Goal: Find specific page/section: Find specific page/section

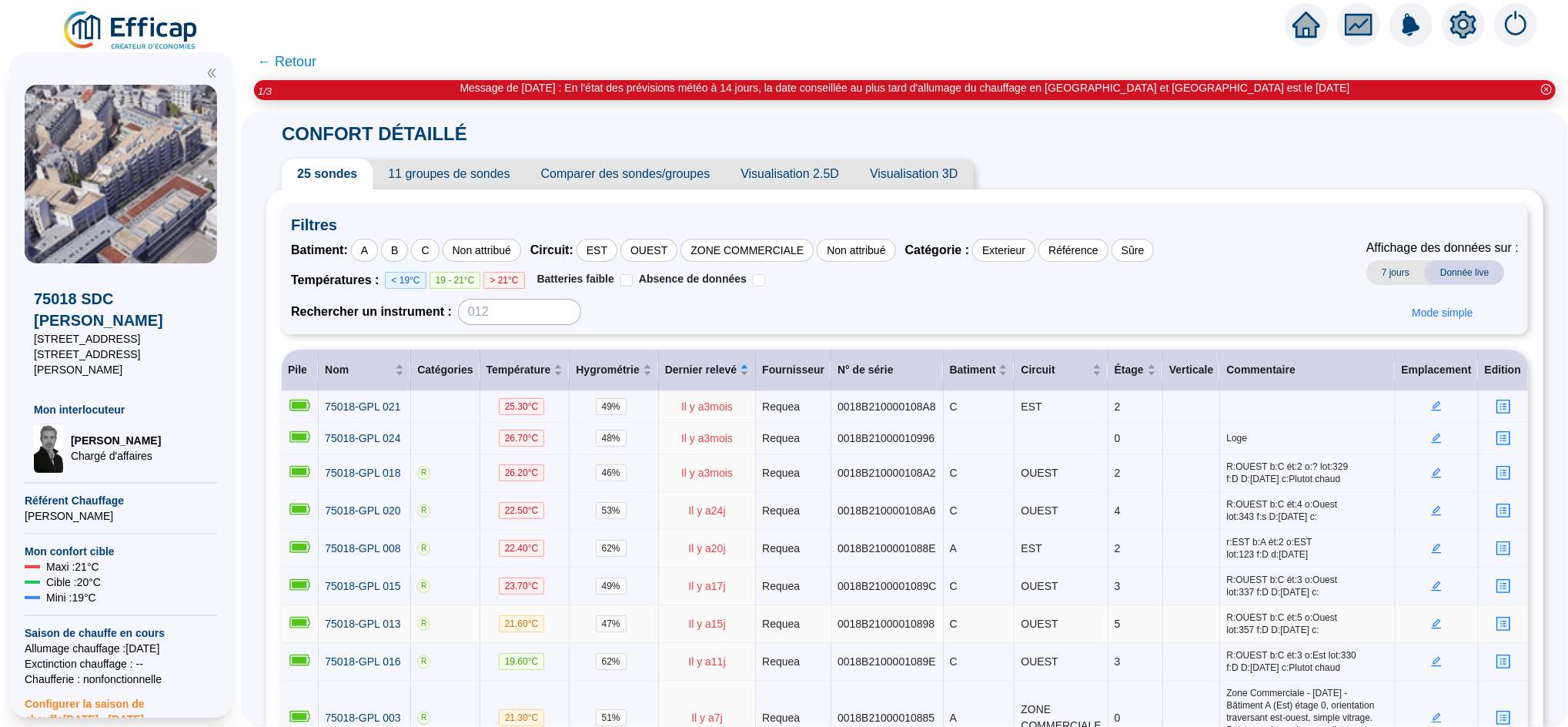
scroll to position [237, 0]
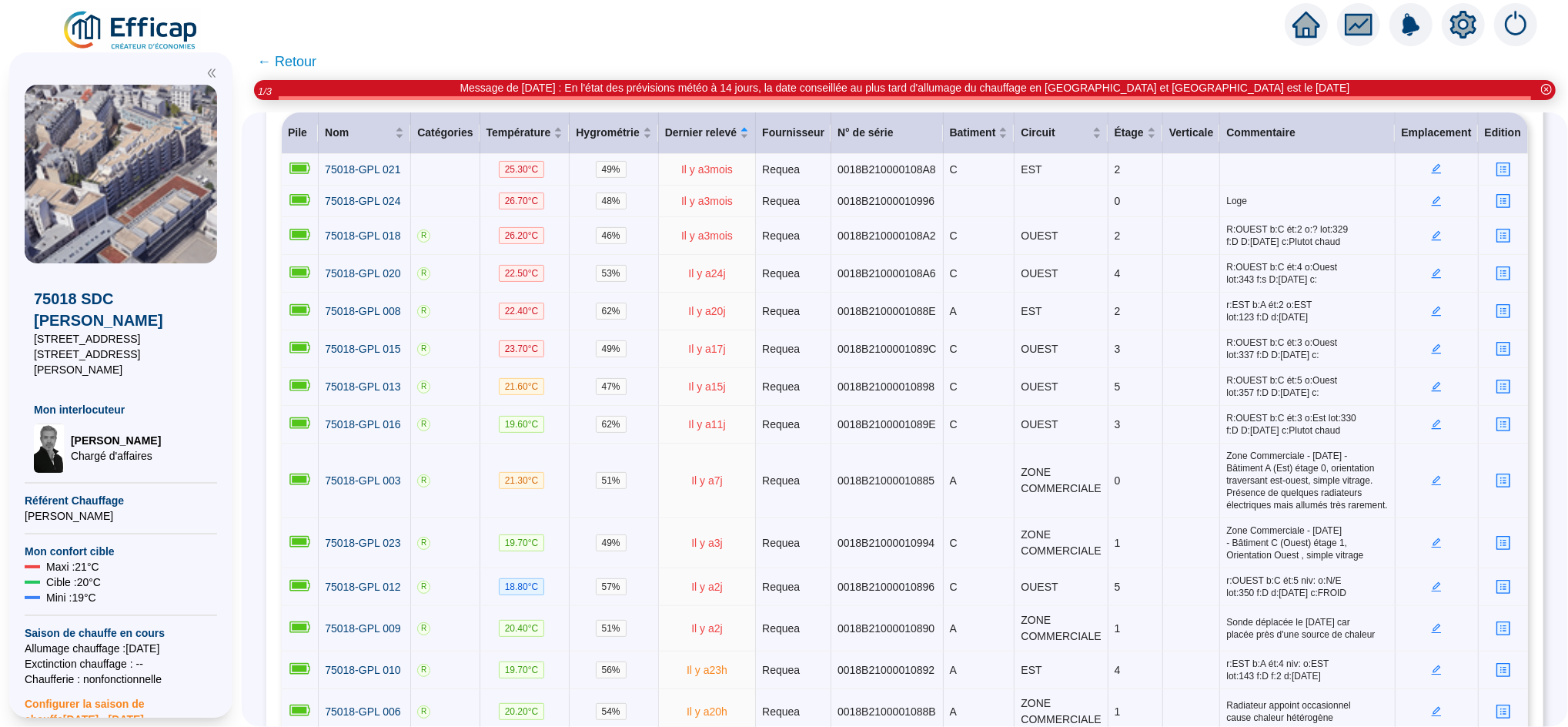
click at [1315, 19] on icon "home" at bounding box center [1305, 24] width 27 height 27
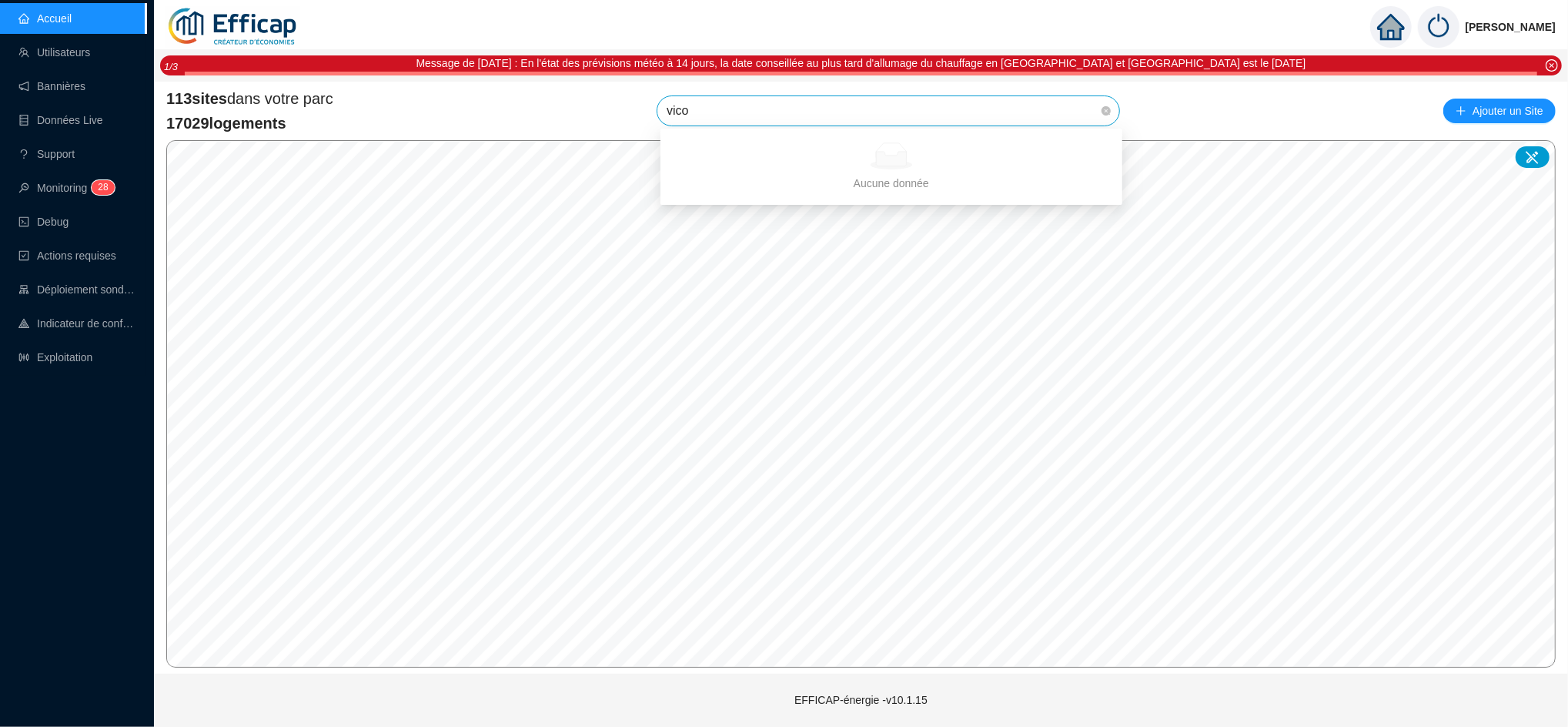
type input "vic"
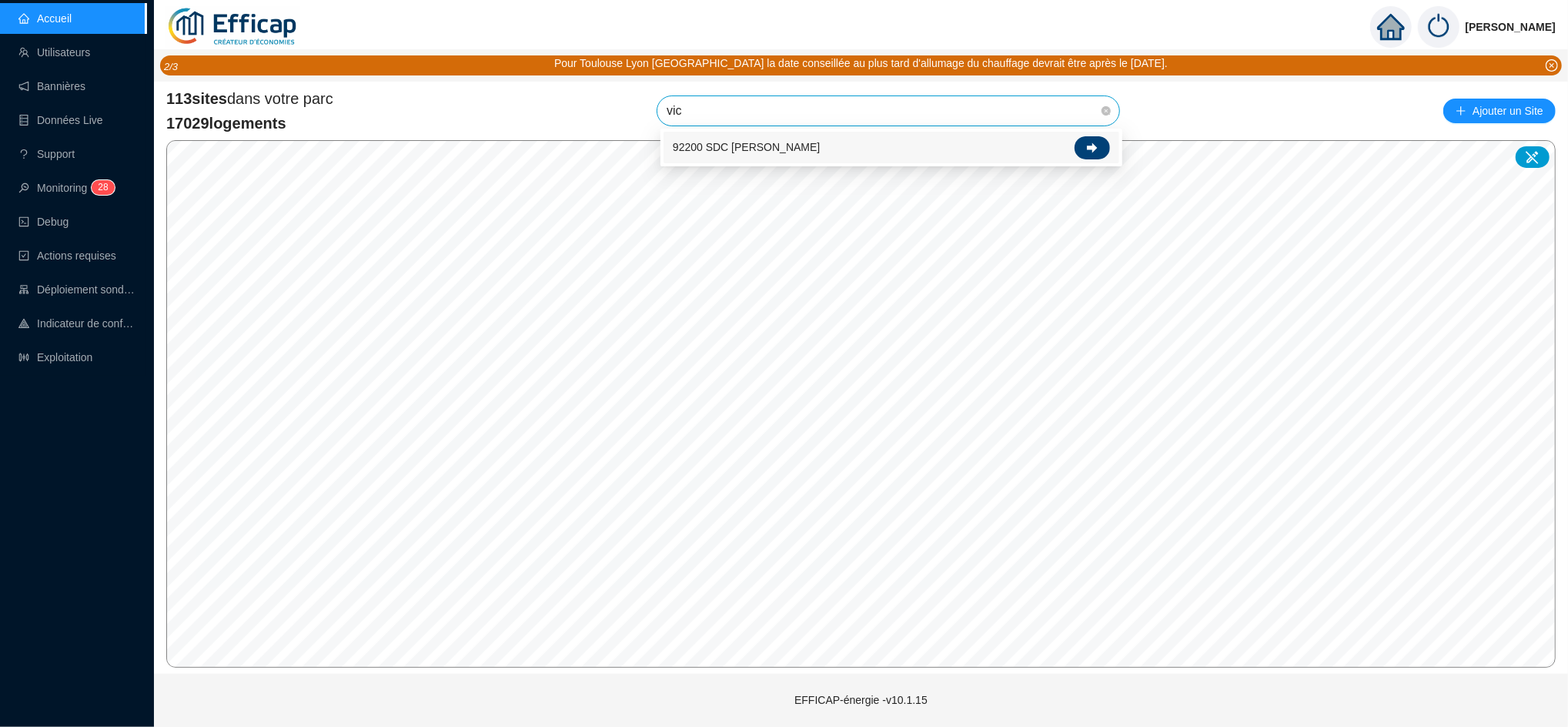
click at [1100, 138] on div at bounding box center [1093, 148] width 36 height 24
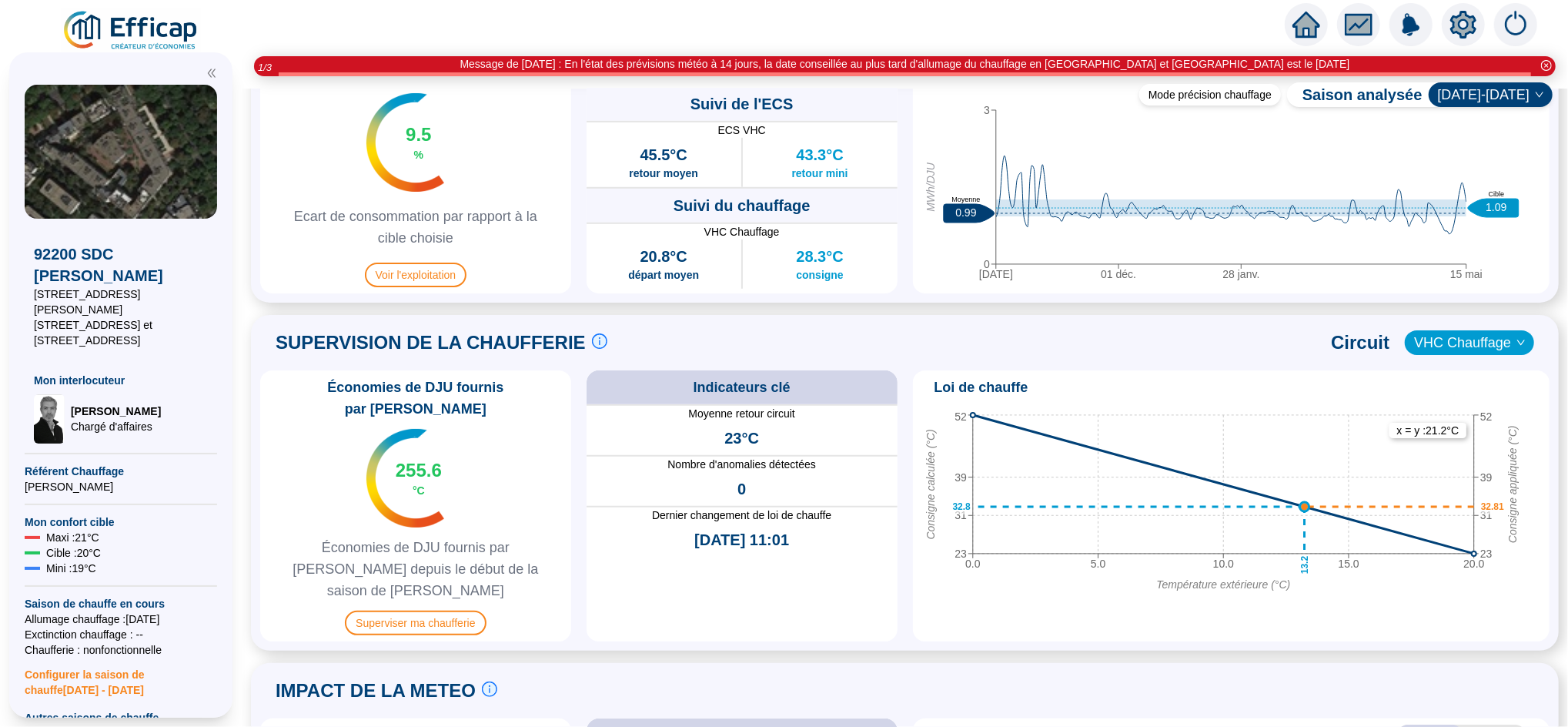
scroll to position [814, 0]
click at [416, 609] on span "Superviser ma chaufferie" at bounding box center [415, 622] width 141 height 24
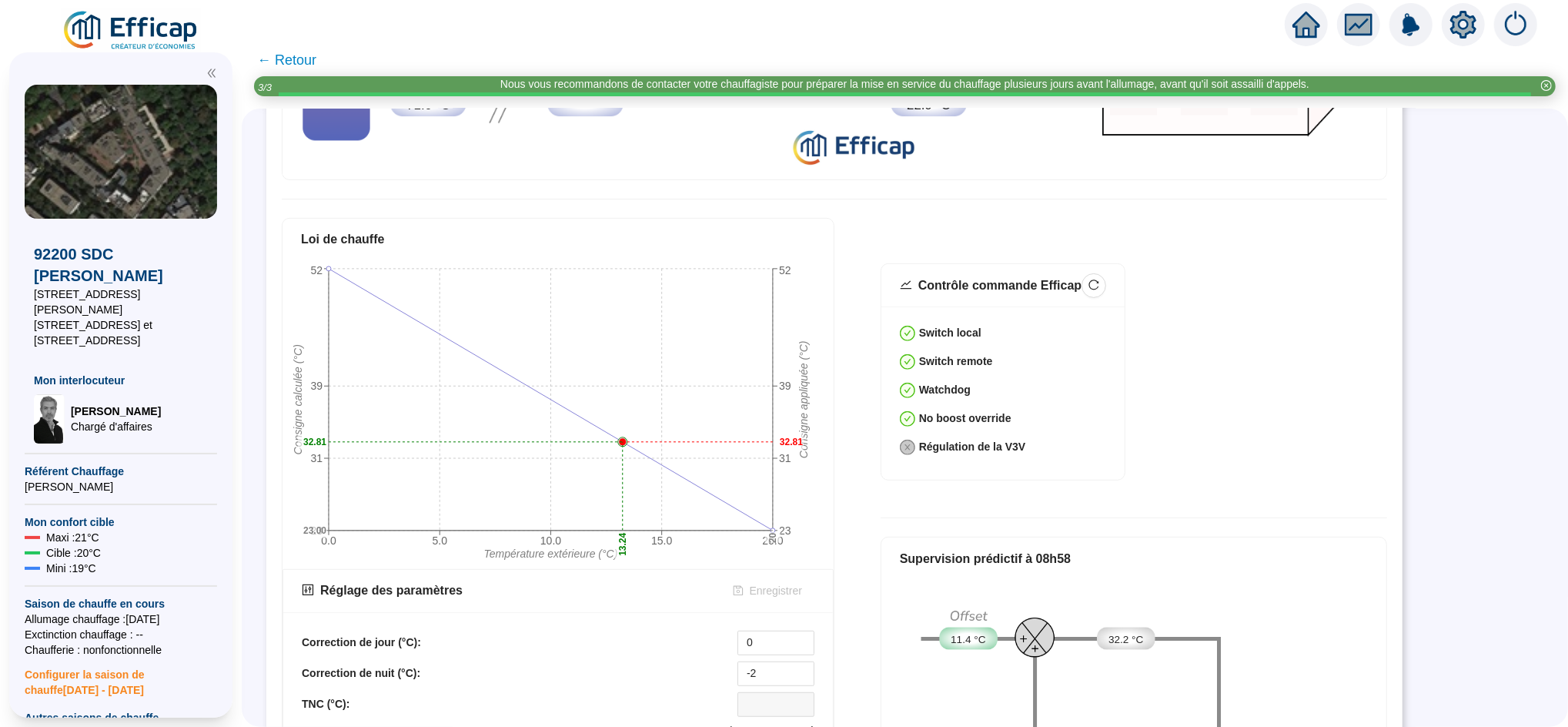
scroll to position [483, 0]
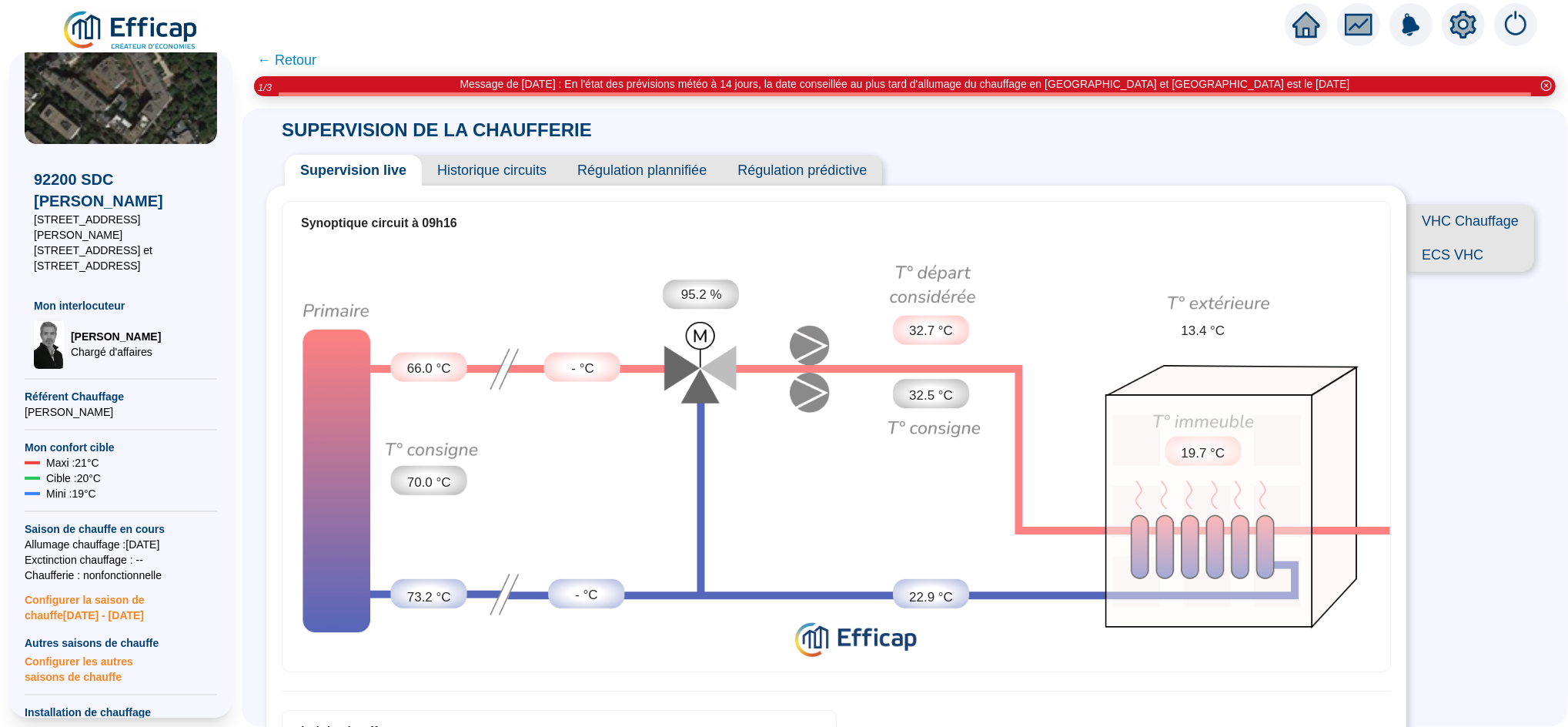
click at [305, 55] on span "← Retour" at bounding box center [286, 59] width 59 height 22
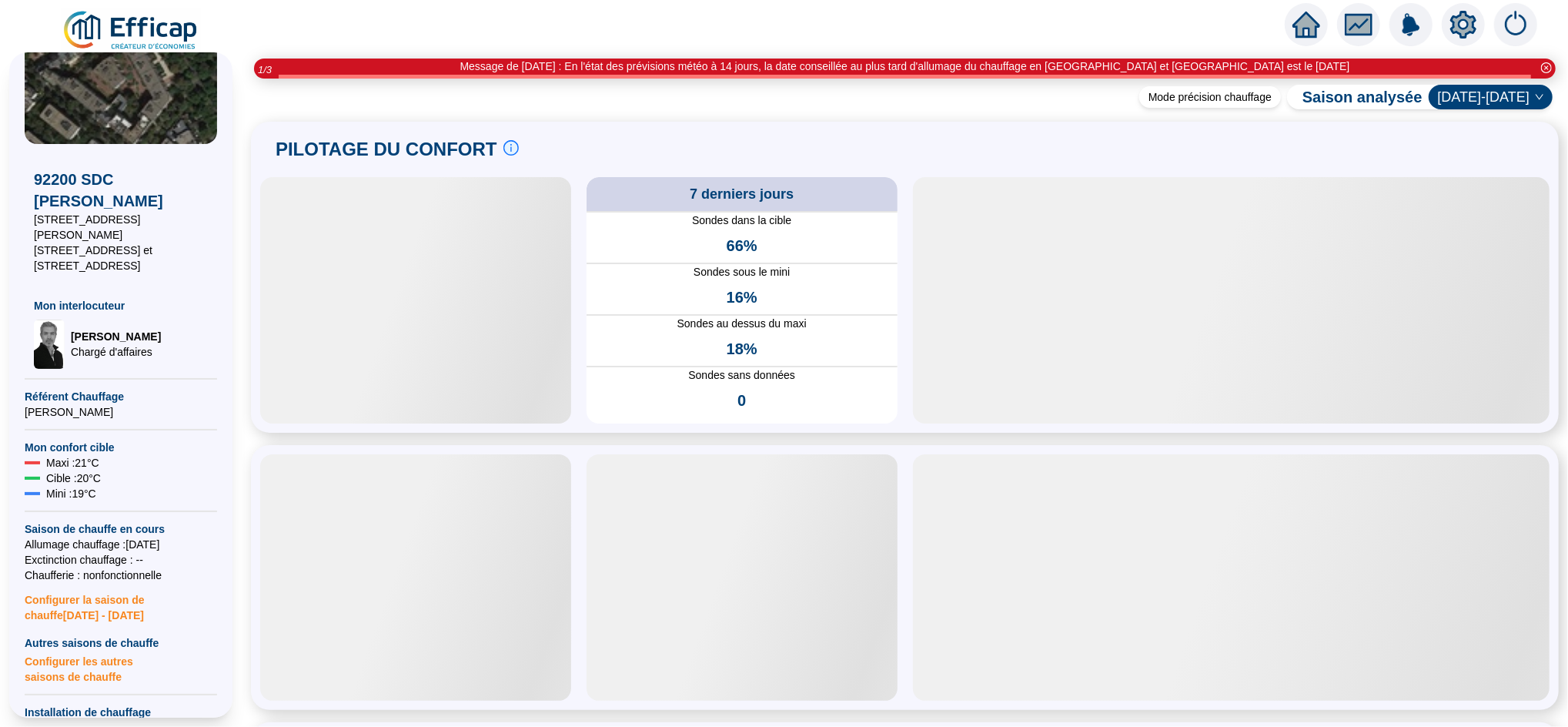
click at [1312, 27] on icon "home" at bounding box center [1305, 24] width 27 height 22
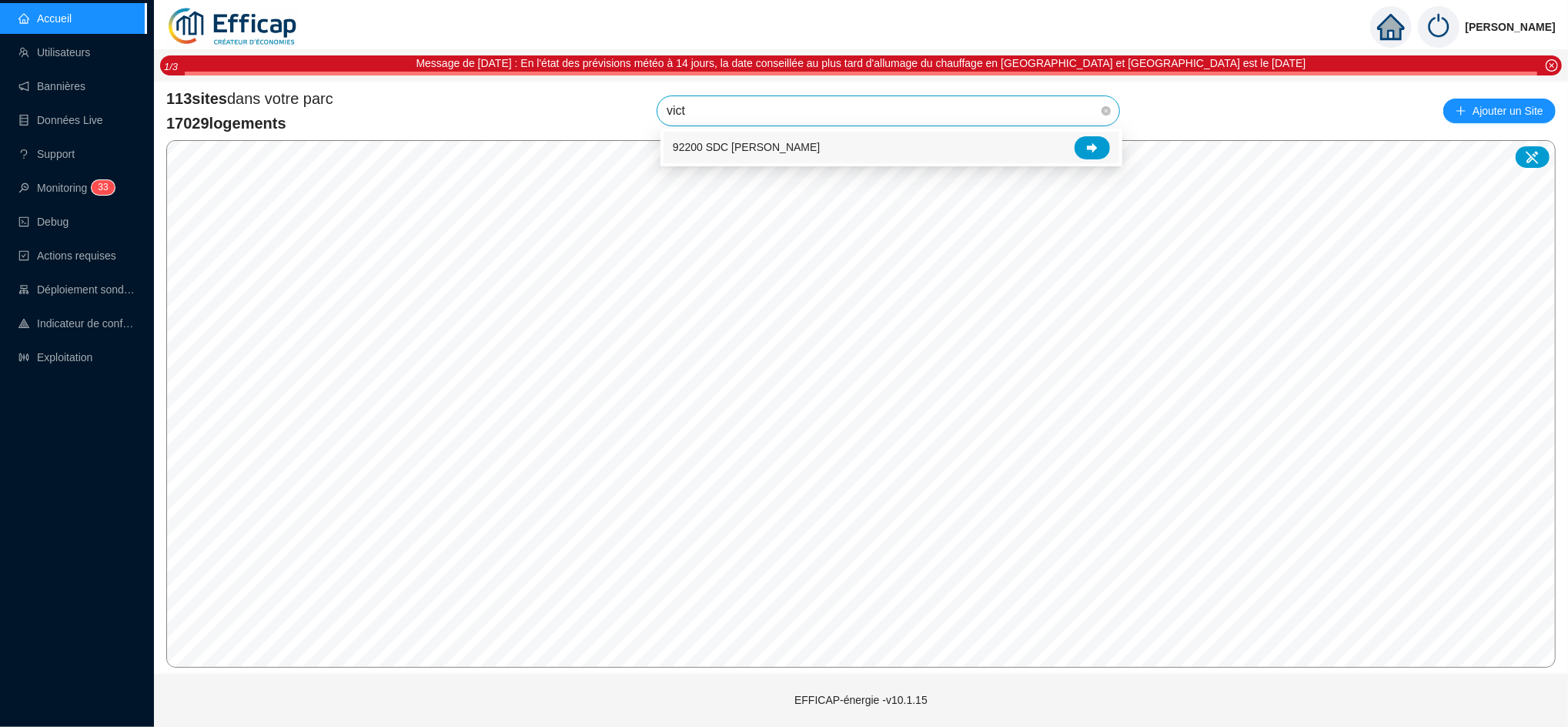
type input "victo"
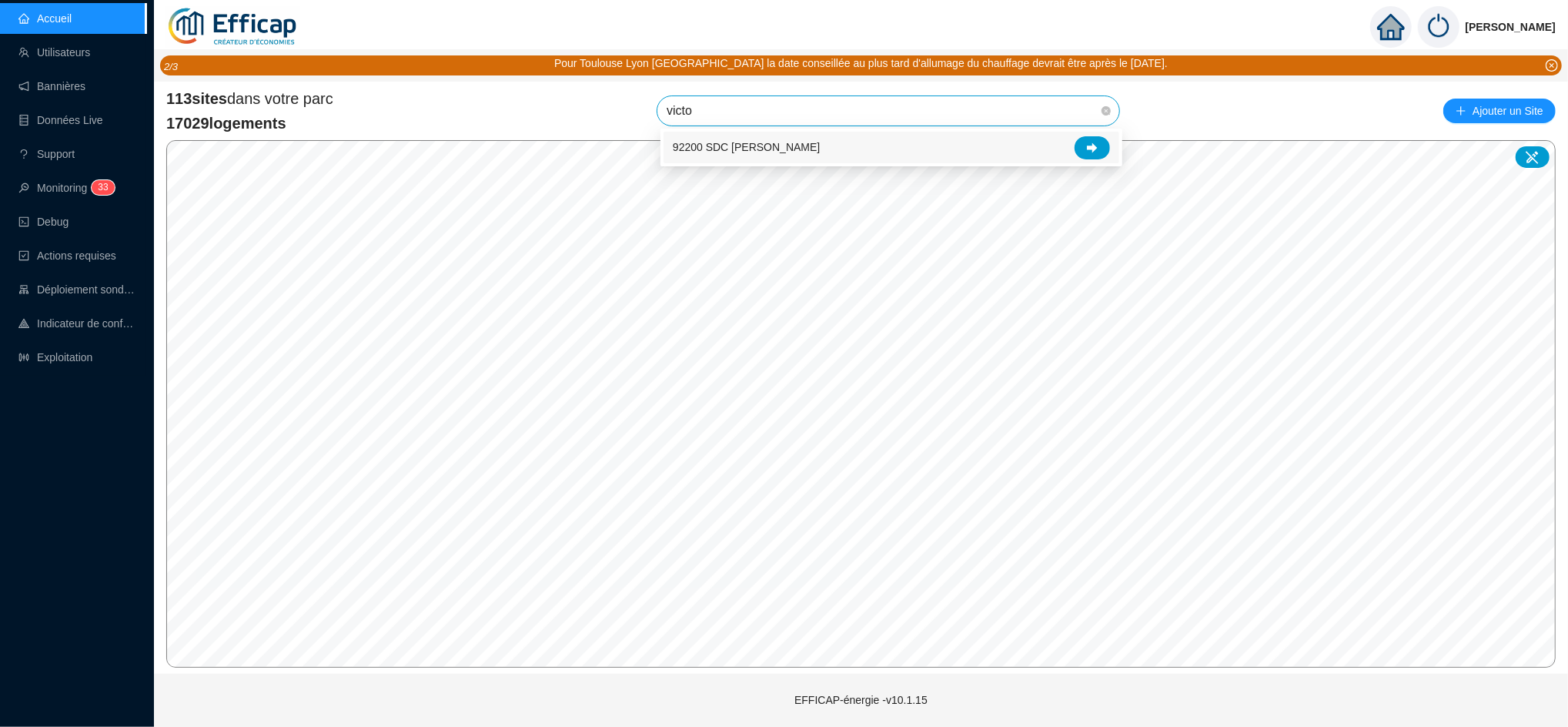
click at [802, 139] on span "92200 SDC [PERSON_NAME]" at bounding box center [746, 147] width 147 height 16
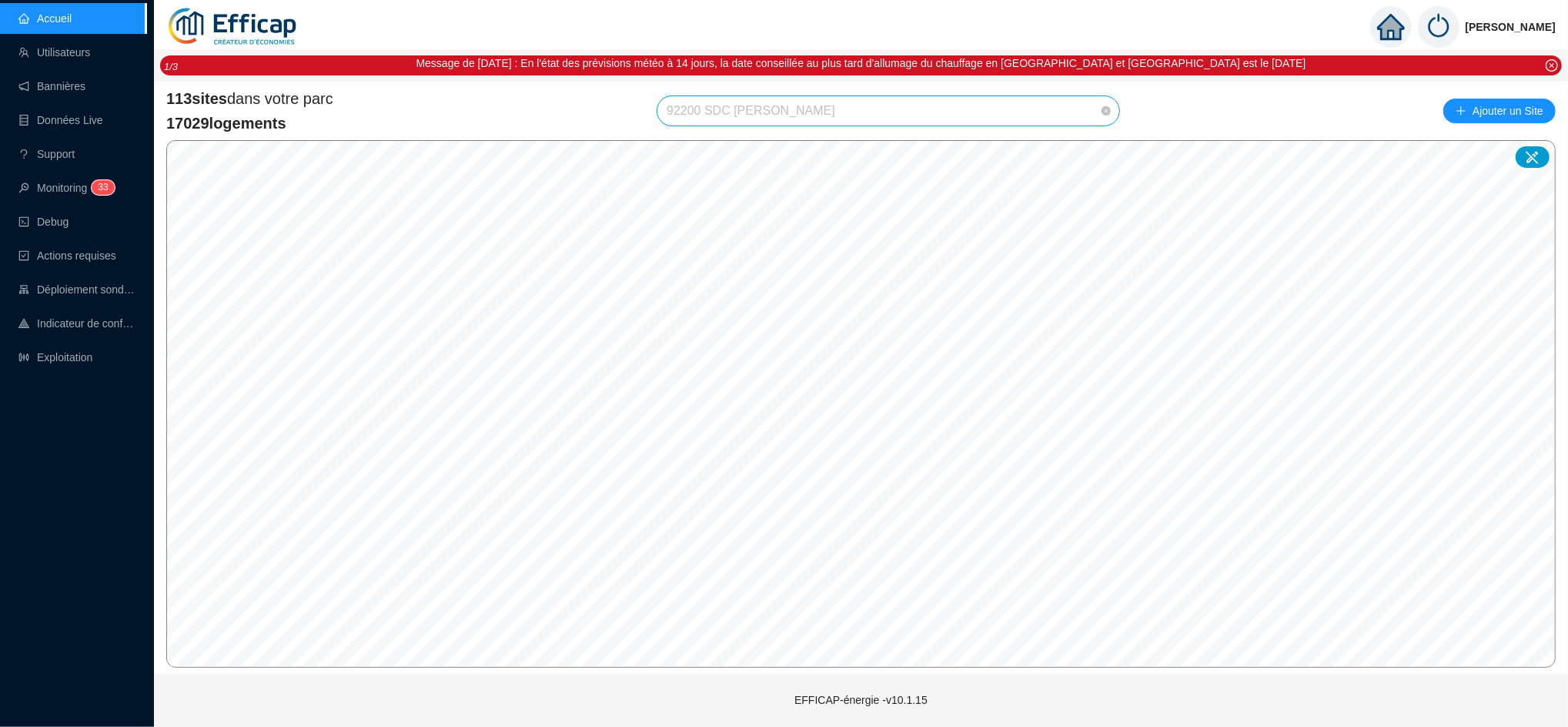
scroll to position [1769, 0]
click at [881, 115] on span "92200 SDC [PERSON_NAME]" at bounding box center [888, 110] width 443 height 29
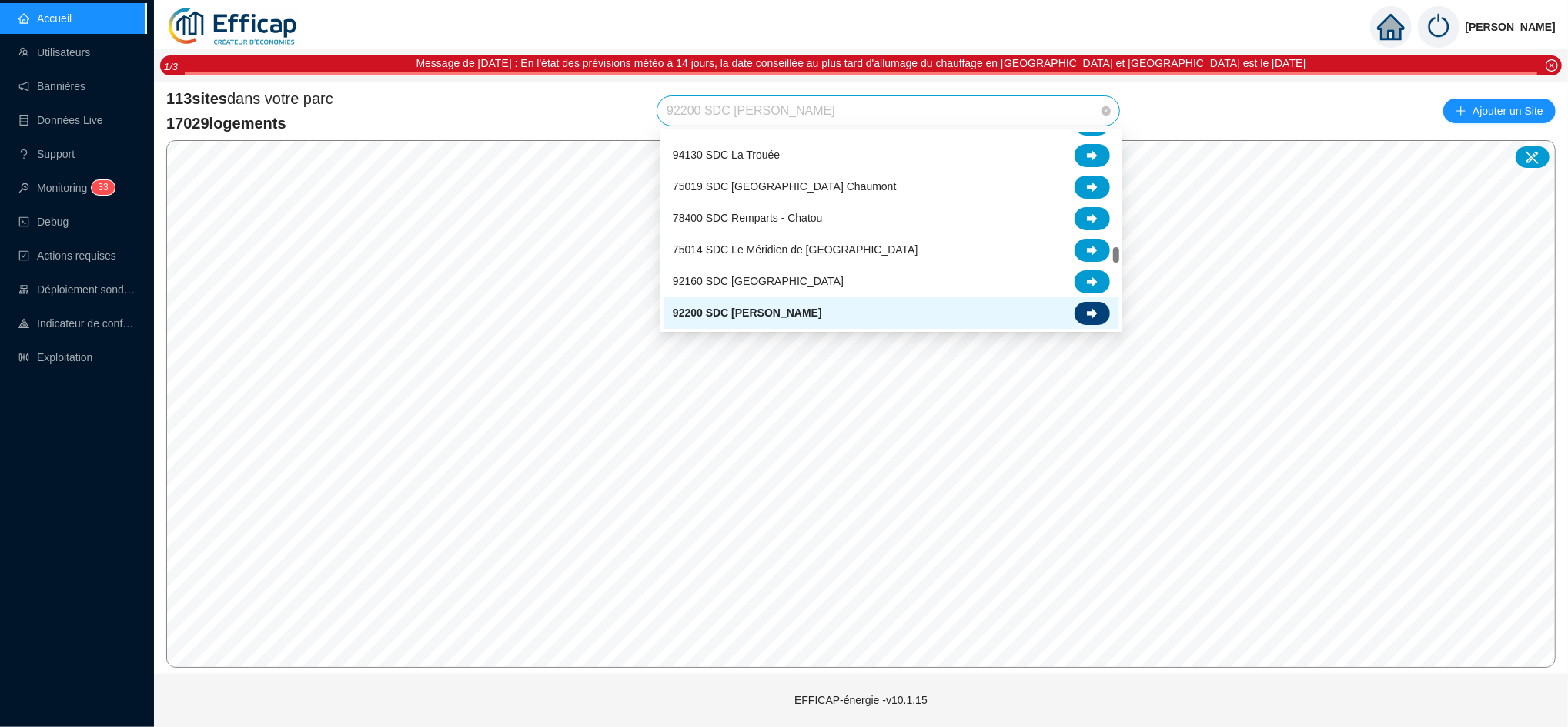
click at [1094, 310] on icon at bounding box center [1092, 313] width 10 height 10
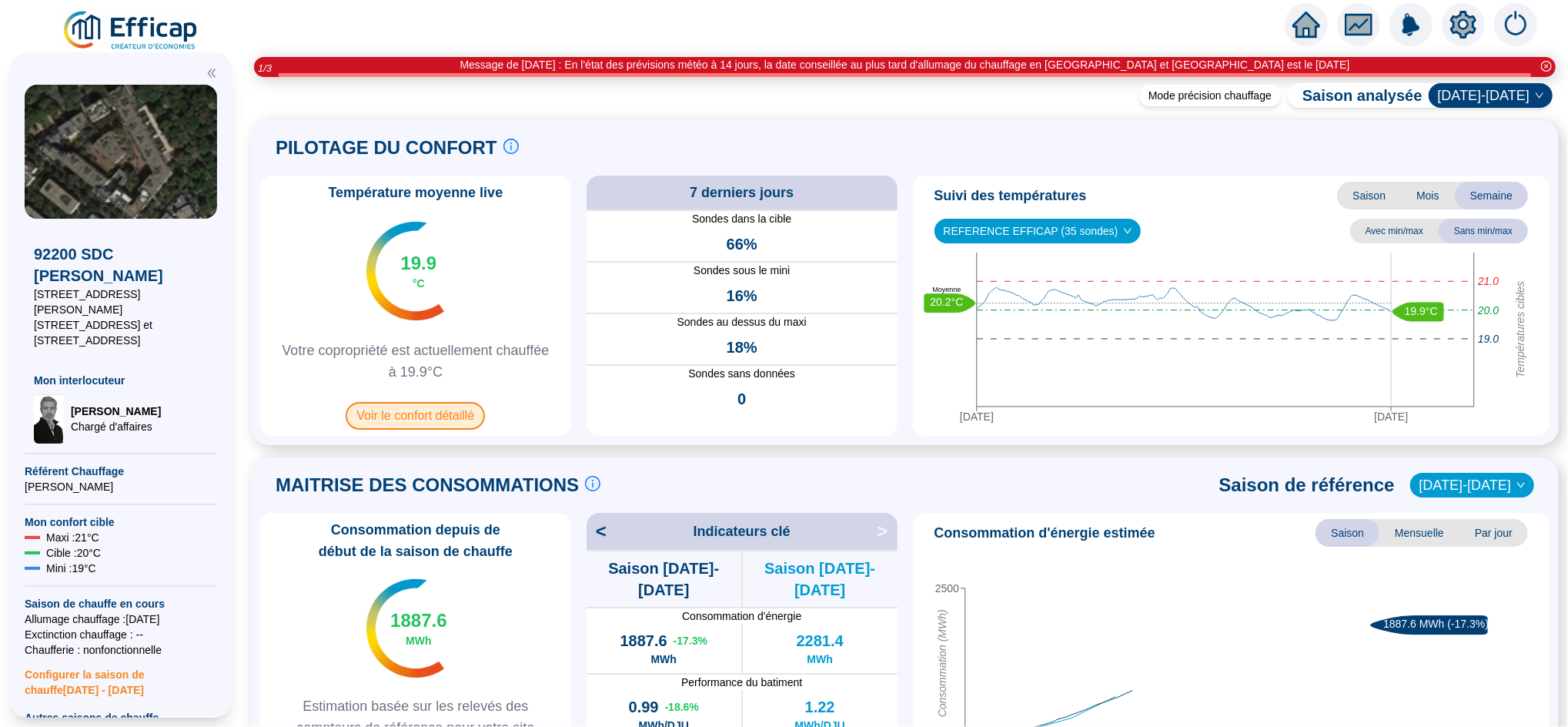
click at [450, 425] on span "Voir le confort détaillé" at bounding box center [415, 415] width 139 height 27
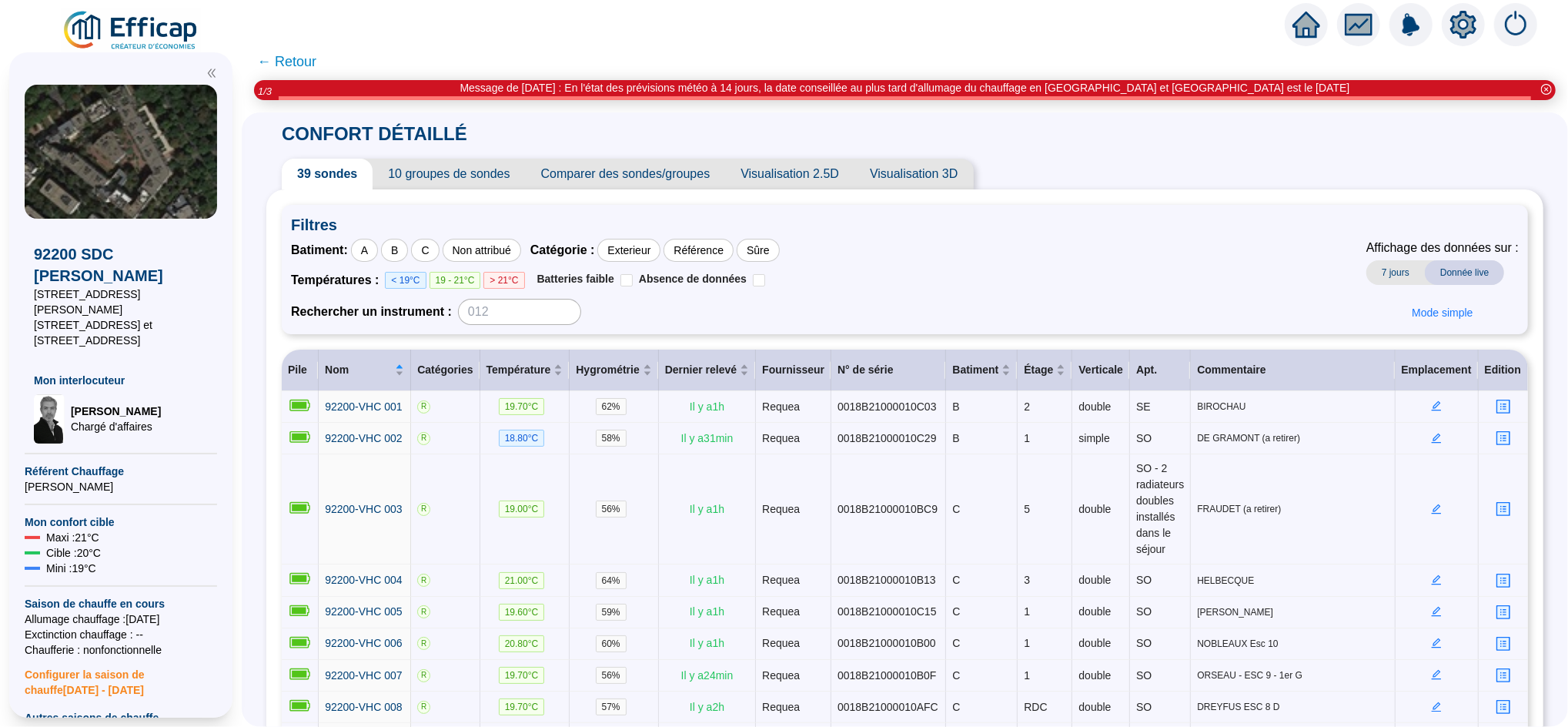
click at [910, 175] on span "Visualisation 3D" at bounding box center [914, 174] width 119 height 31
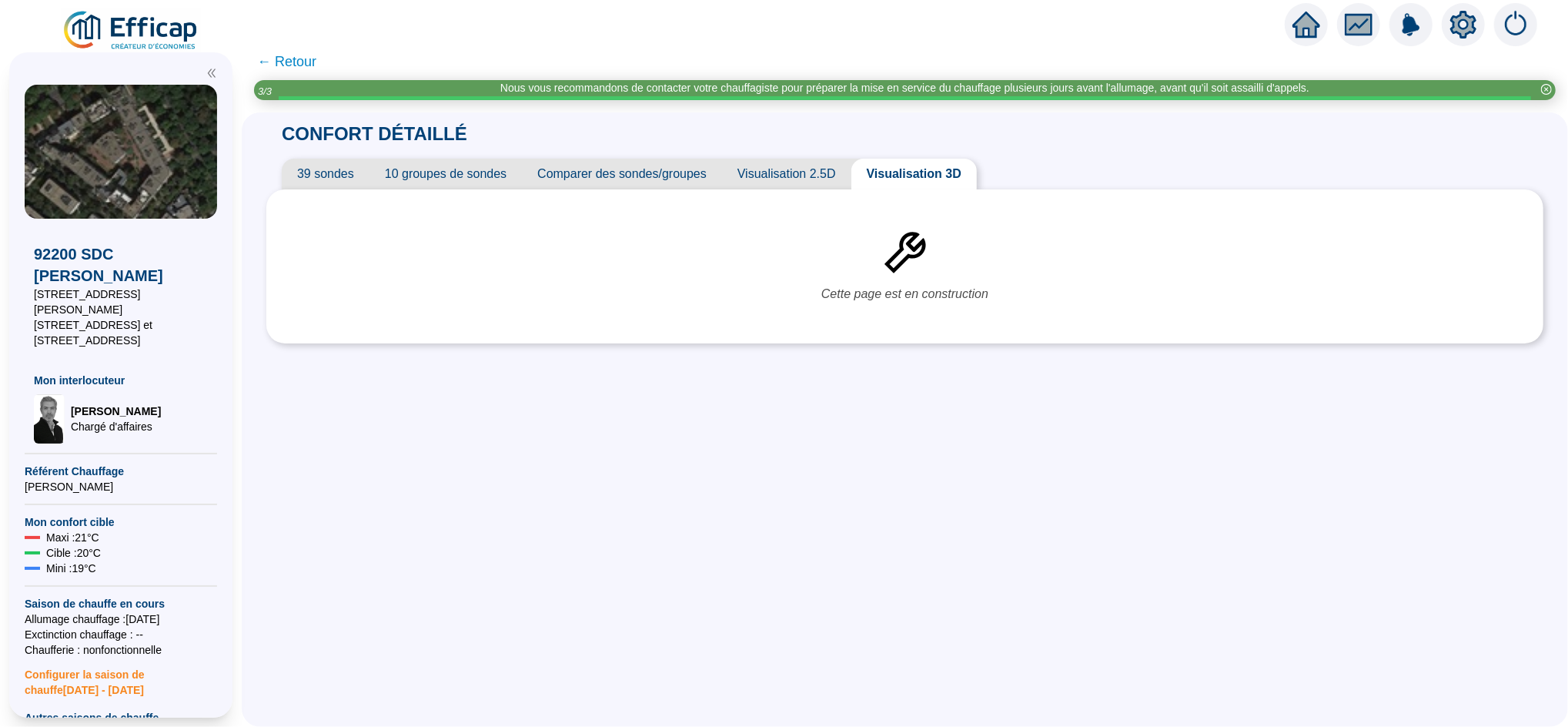
click at [781, 175] on span "Visualisation 2.5D" at bounding box center [786, 174] width 129 height 31
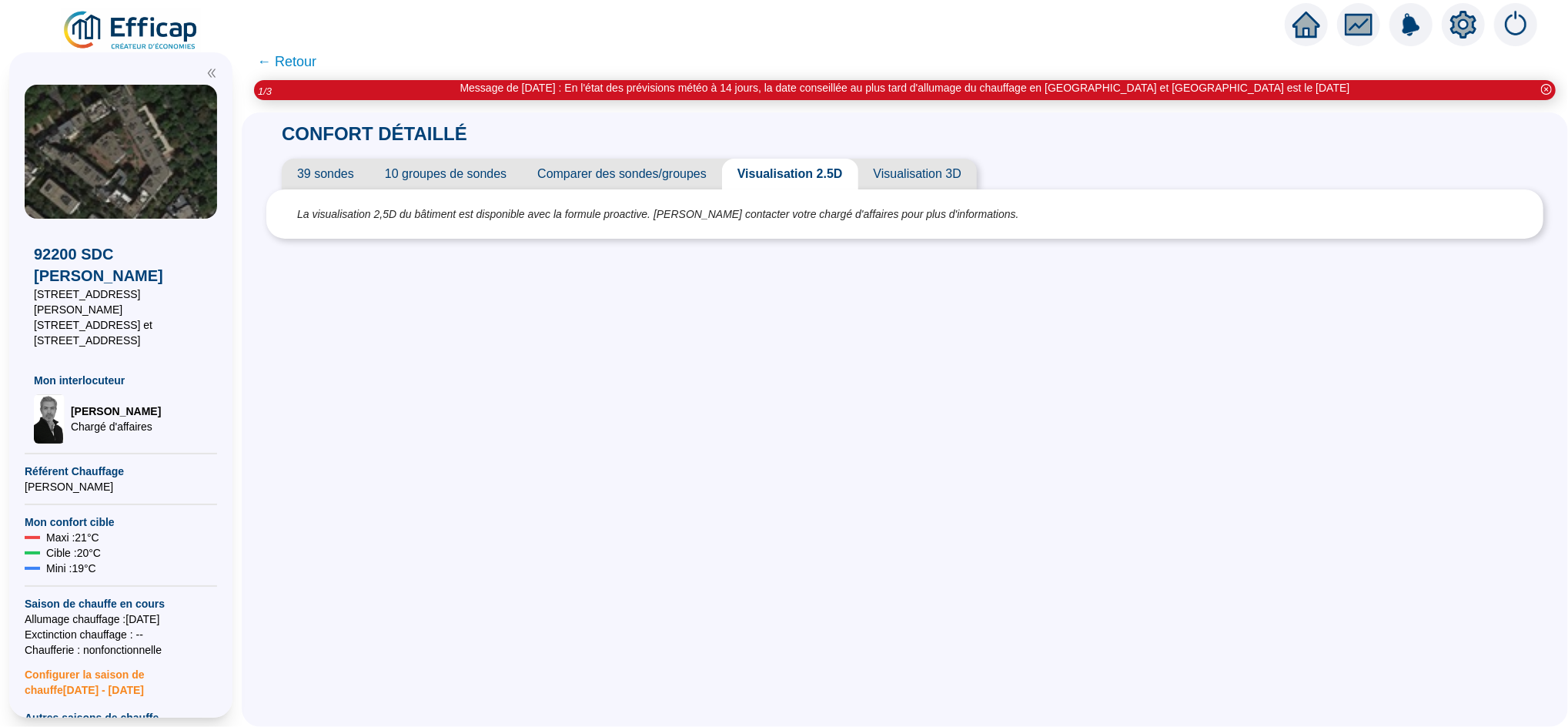
click at [337, 171] on span "39 sondes" at bounding box center [325, 174] width 88 height 31
